Goal: Use online tool/utility: Utilize a website feature to perform a specific function

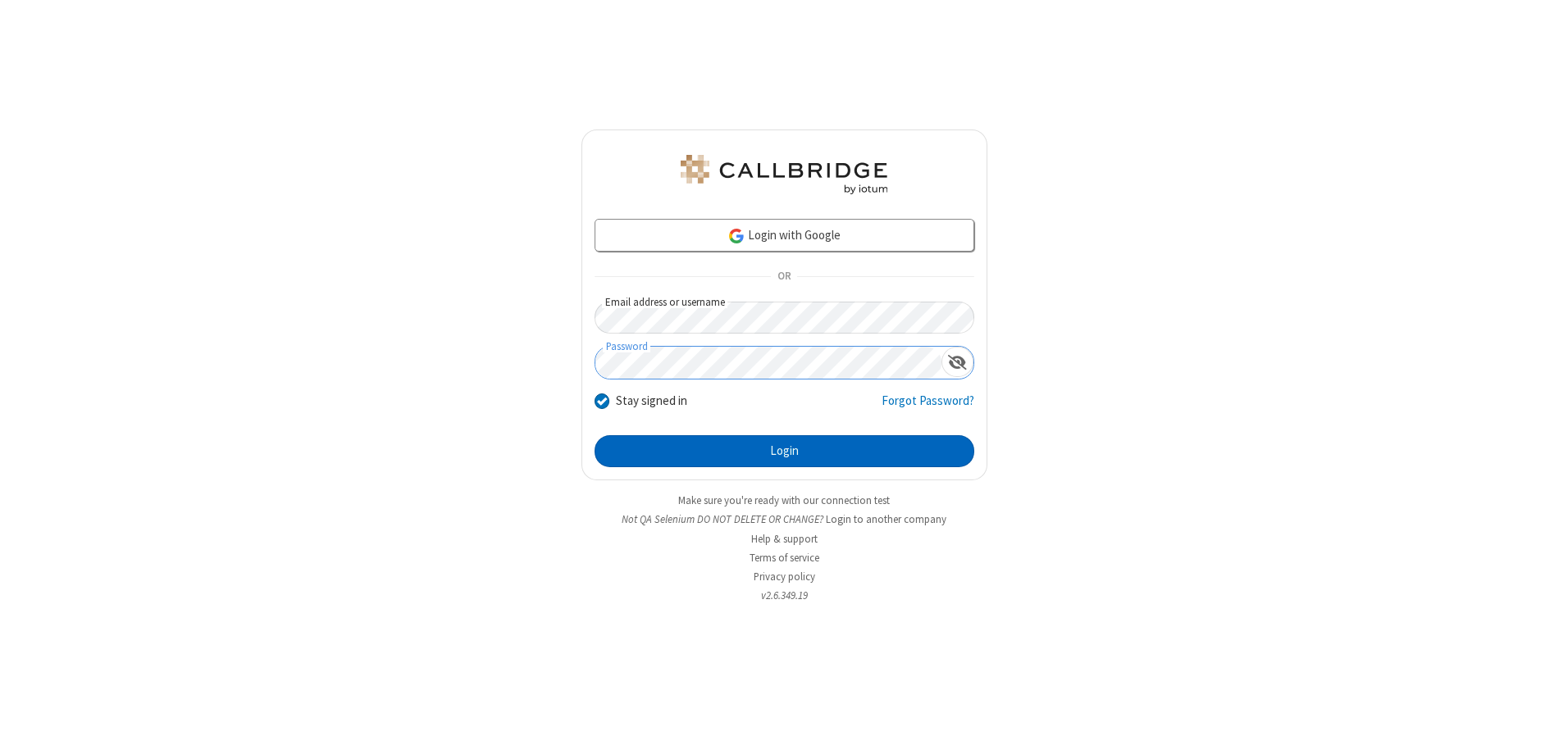
click at [784, 451] on button "Login" at bounding box center [784, 451] width 380 height 33
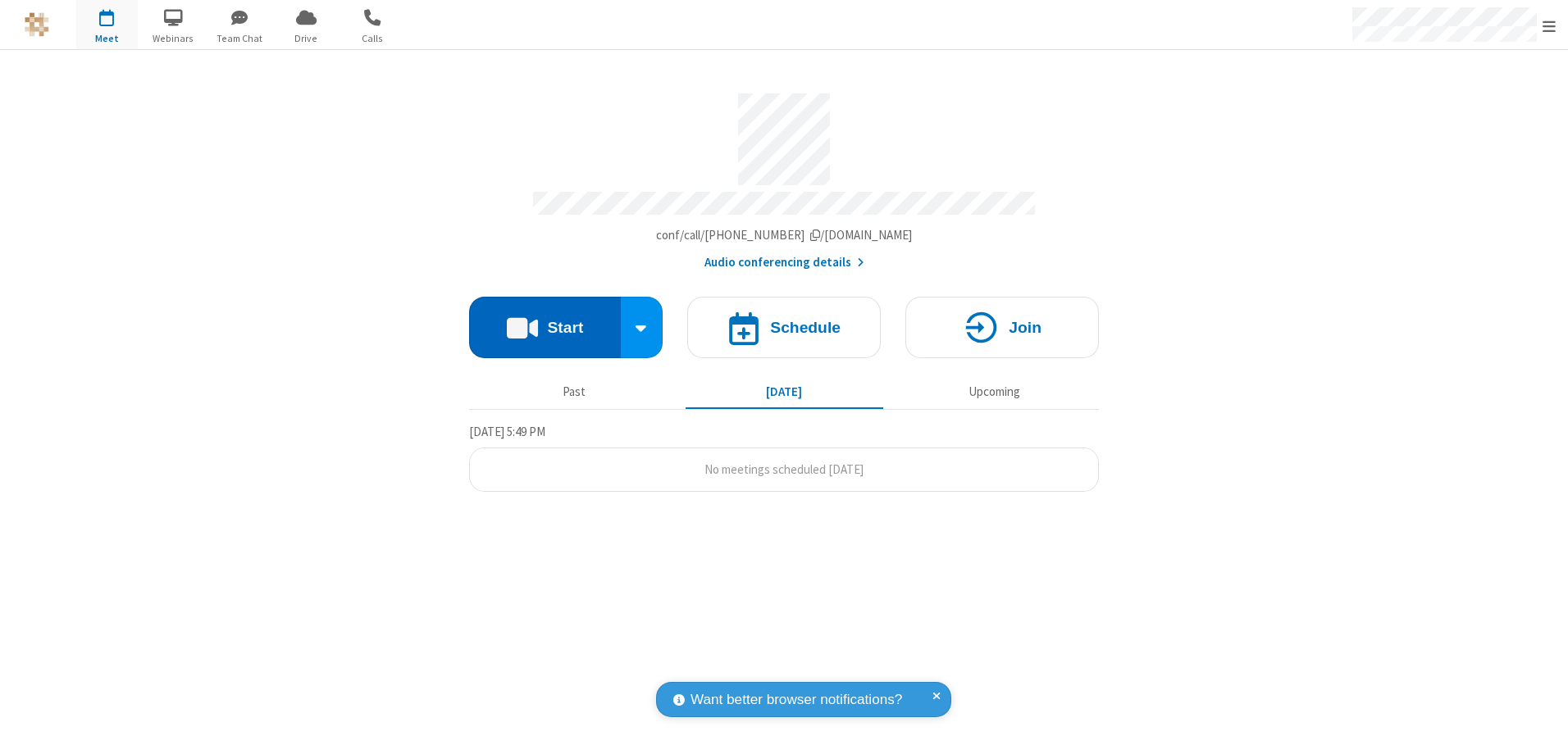
click at [544, 321] on button "Start" at bounding box center [544, 327] width 151 height 62
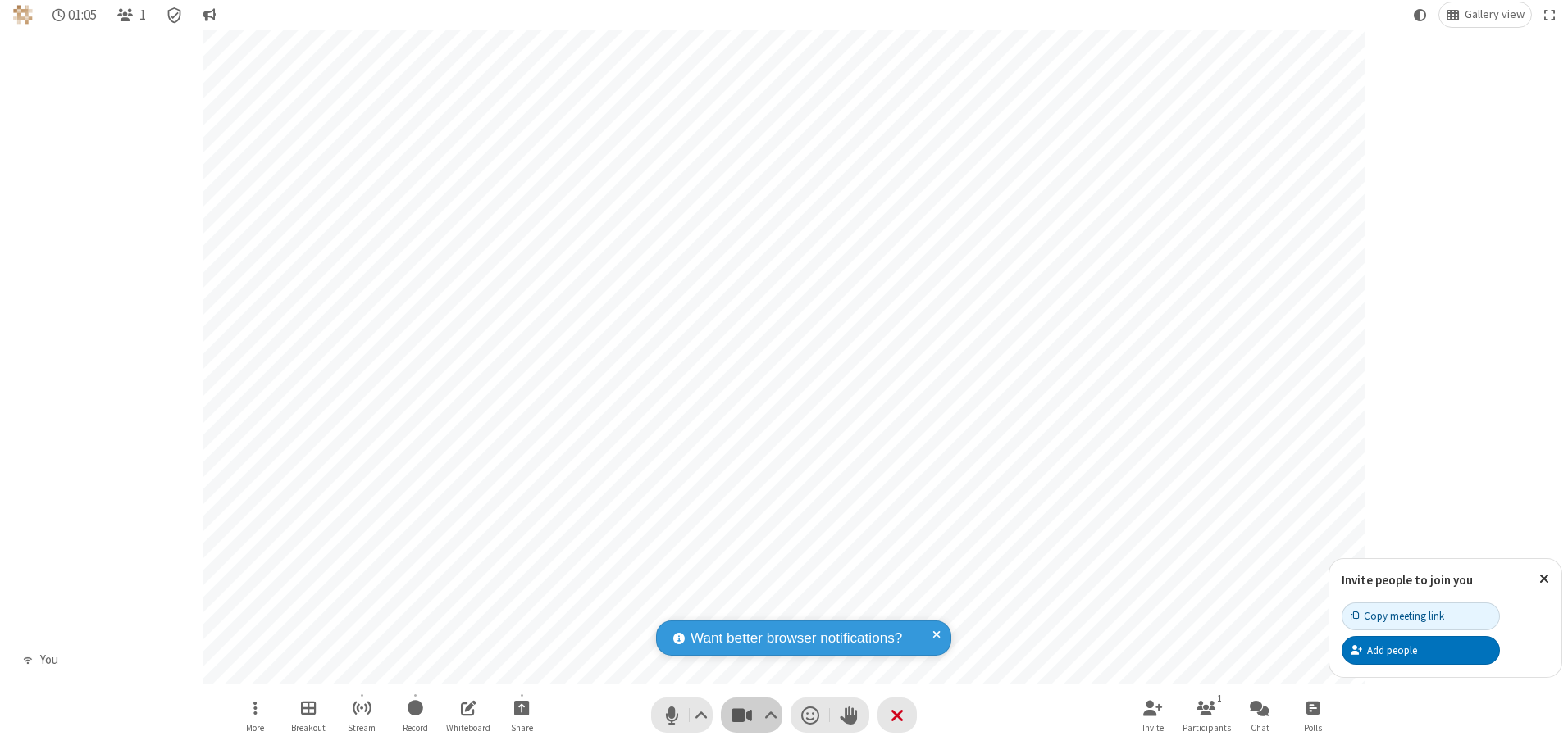
click at [741, 715] on span "Stop video (Alt+V)" at bounding box center [741, 715] width 24 height 24
click at [741, 715] on span "Start video (Alt+V)" at bounding box center [741, 715] width 24 height 24
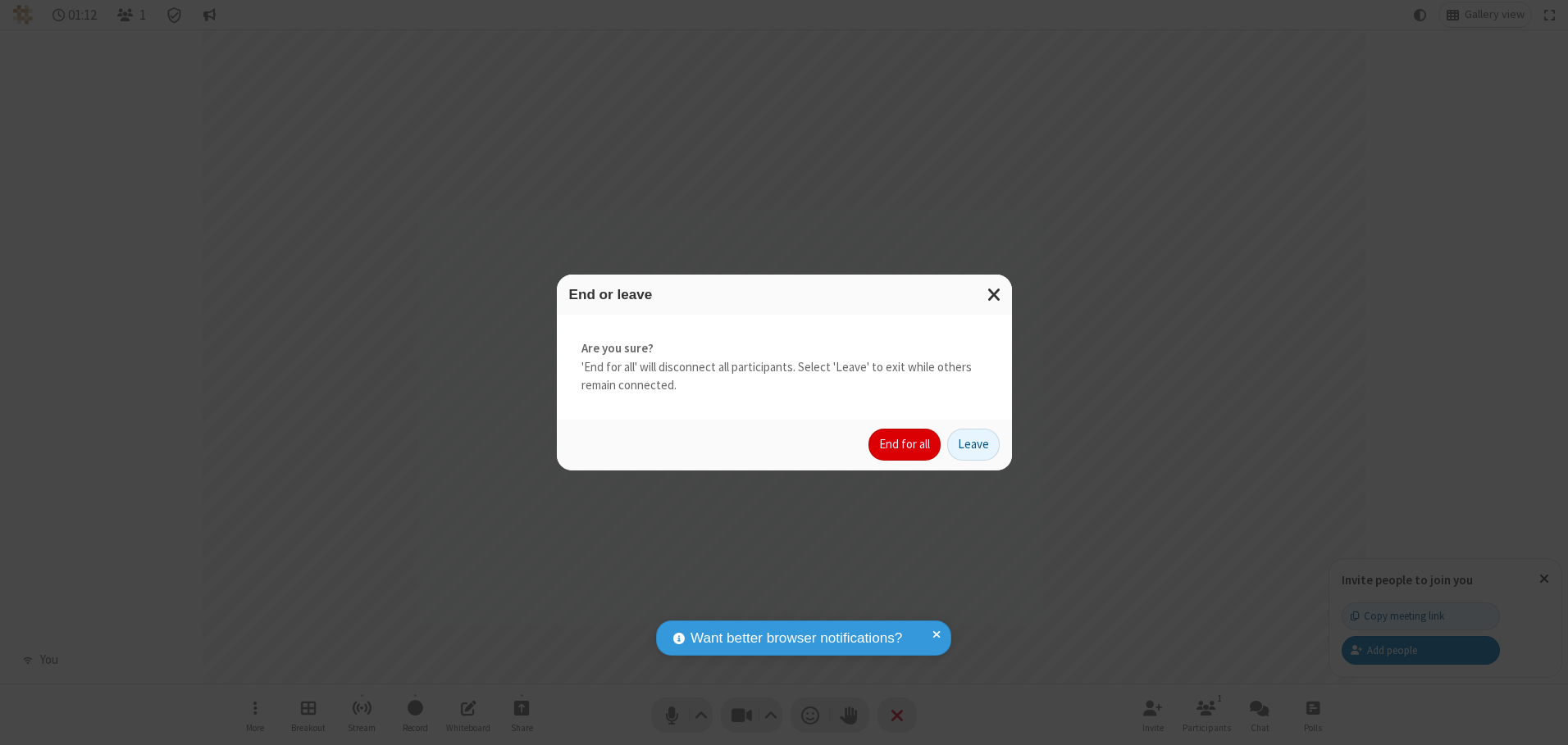
click at [905, 444] on button "End for all" at bounding box center [904, 445] width 73 height 33
